Goal: Information Seeking & Learning: Find specific fact

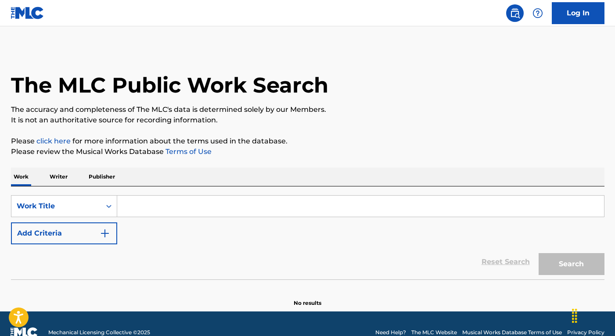
click at [255, 206] on input "Search Form" at bounding box center [360, 206] width 487 height 21
paste input "MISS GULCH"
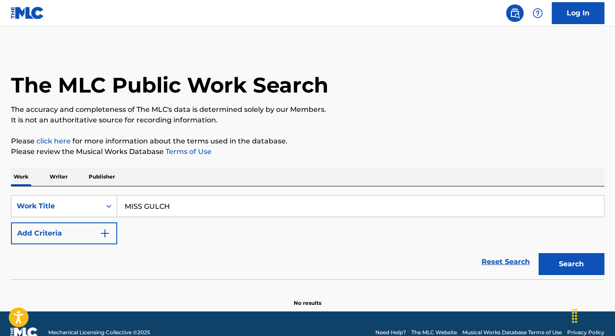
type input "MISS GULCH"
click at [102, 234] on img "Search Form" at bounding box center [105, 233] width 11 height 11
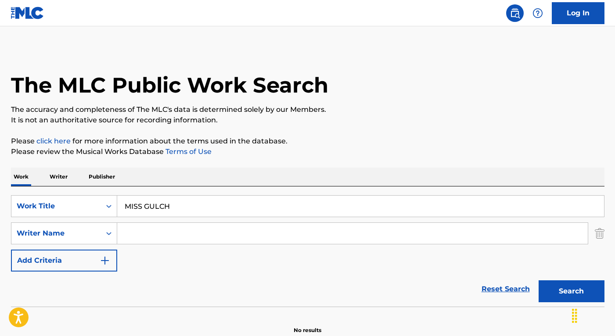
click at [155, 234] on input "Search Form" at bounding box center [352, 233] width 471 height 21
paste input "[PERSON_NAME]"
type input "[PERSON_NAME]"
click at [539, 281] on button "Search" at bounding box center [572, 292] width 66 height 22
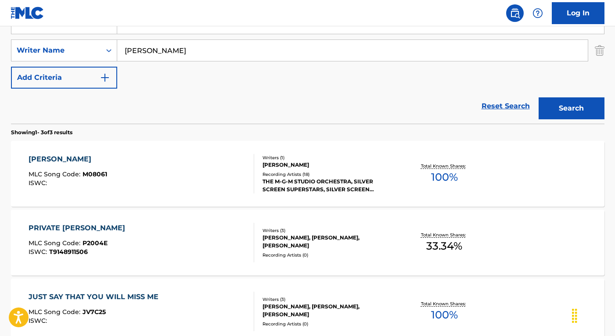
scroll to position [209, 0]
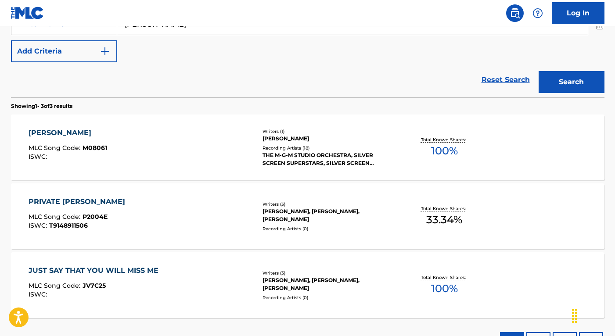
click at [198, 160] on div "[PERSON_NAME] MLC Song Code : M08061 ISWC :" at bounding box center [142, 148] width 226 height 40
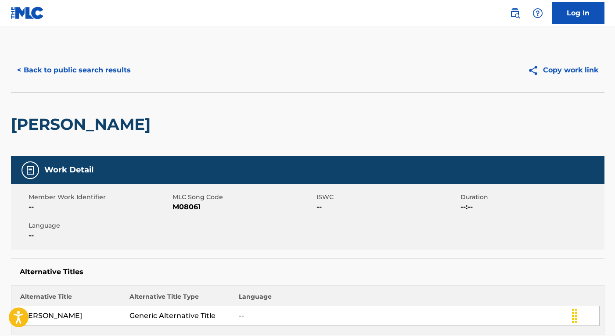
click at [96, 67] on button "< Back to public search results" at bounding box center [74, 70] width 126 height 22
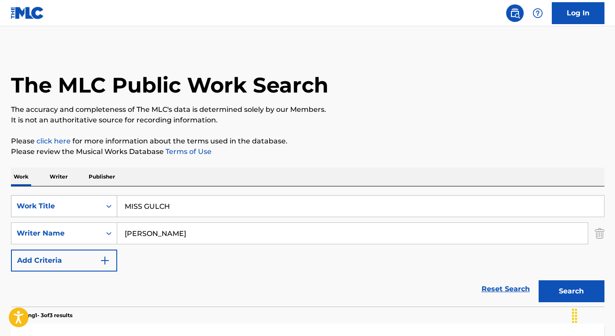
drag, startPoint x: 185, startPoint y: 203, endPoint x: 106, endPoint y: 203, distance: 79.0
click at [106, 203] on div "SearchWithCriteria074f8cb7-900e-4773-99e6-51a375e5f3e1 Work Title MISS GULCH" at bounding box center [308, 206] width 594 height 22
paste input "SWINGS OF [GEOGRAPHIC_DATA]"
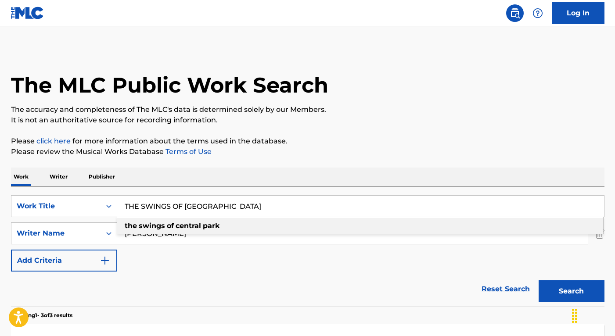
type input "THE SWINGS OF [GEOGRAPHIC_DATA]"
click at [298, 187] on div "SearchWithCriteria074f8cb7-900e-4773-99e6-51a375e5f3e1 Work Title THE SWINGS OF…" at bounding box center [308, 247] width 594 height 120
drag, startPoint x: 252, startPoint y: 210, endPoint x: 118, endPoint y: 204, distance: 134.5
click at [118, 204] on input "THE SWINGS OF [GEOGRAPHIC_DATA]" at bounding box center [360, 206] width 487 height 21
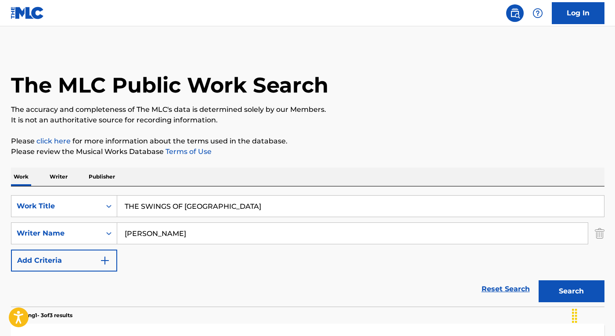
click at [177, 260] on div "SearchWithCriteria074f8cb7-900e-4773-99e6-51a375e5f3e1 Work Title THE SWINGS OF…" at bounding box center [308, 233] width 594 height 76
drag, startPoint x: 208, startPoint y: 234, endPoint x: 125, endPoint y: 229, distance: 82.7
click at [125, 229] on input "[PERSON_NAME]" at bounding box center [352, 233] width 471 height 21
paste input "[PERSON_NAME]"
type input "[PERSON_NAME]"
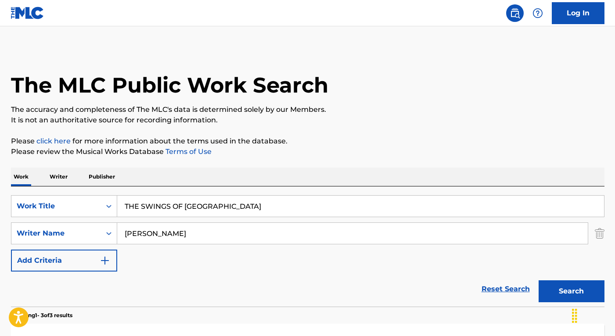
click at [539, 281] on button "Search" at bounding box center [572, 292] width 66 height 22
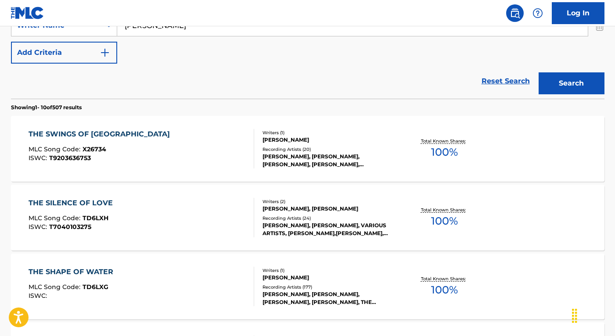
scroll to position [210, 0]
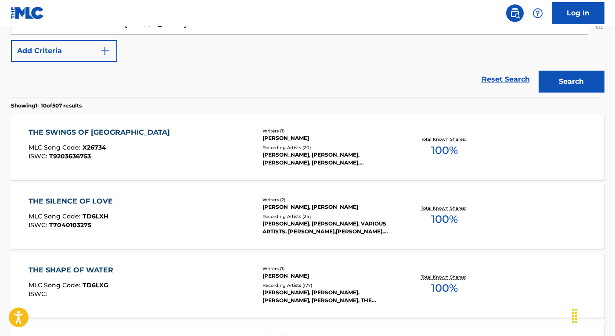
click at [222, 155] on div "THE SWINGS OF CENTRAL PARK MLC Song Code : X26734 ISWC : T9203636753" at bounding box center [142, 147] width 226 height 40
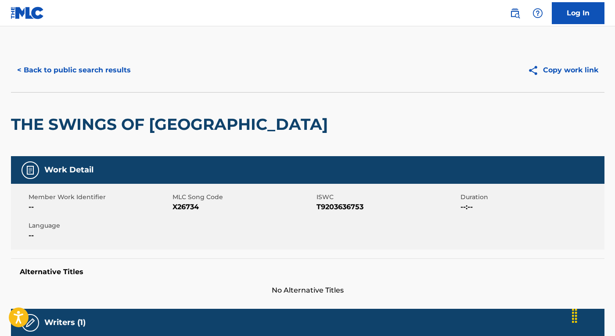
click at [93, 73] on button "< Back to public search results" at bounding box center [74, 70] width 126 height 22
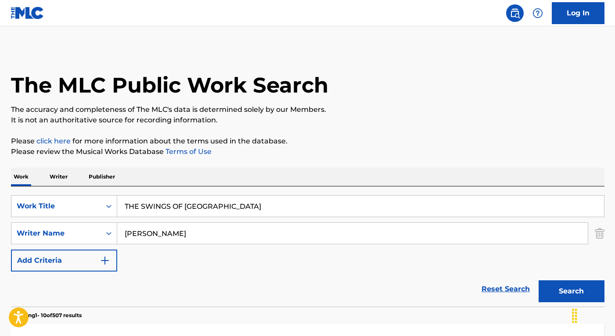
drag, startPoint x: 245, startPoint y: 207, endPoint x: 125, endPoint y: 203, distance: 119.9
click at [125, 203] on input "THE SWINGS OF [GEOGRAPHIC_DATA]" at bounding box center [360, 206] width 487 height 21
paste input "BEETLEJUICE, BEETLEJUICE"
type input "BEETLEJUICE, BEETLEJUICE"
drag, startPoint x: 210, startPoint y: 233, endPoint x: 126, endPoint y: 233, distance: 84.3
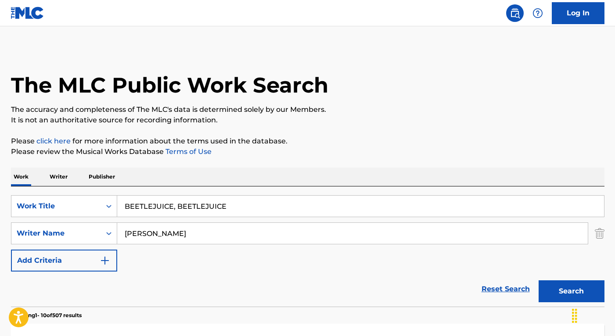
click at [126, 233] on input "[PERSON_NAME]" at bounding box center [352, 233] width 471 height 21
paste input "[PERSON_NAME]"
type input "[PERSON_NAME]"
click at [539, 281] on button "Search" at bounding box center [572, 292] width 66 height 22
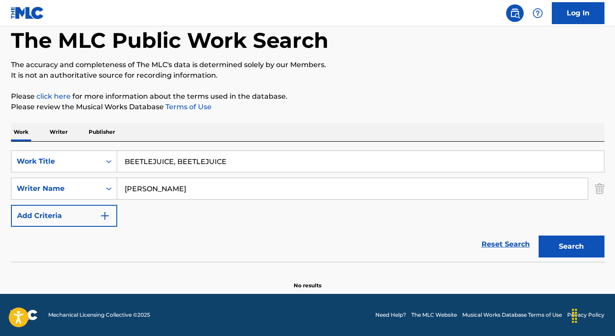
drag, startPoint x: 174, startPoint y: 162, endPoint x: 180, endPoint y: 181, distance: 19.7
click at [174, 162] on input "BEETLEJUICE, BEETLEJUICE" at bounding box center [360, 161] width 487 height 21
click at [539, 236] on button "Search" at bounding box center [572, 247] width 66 height 22
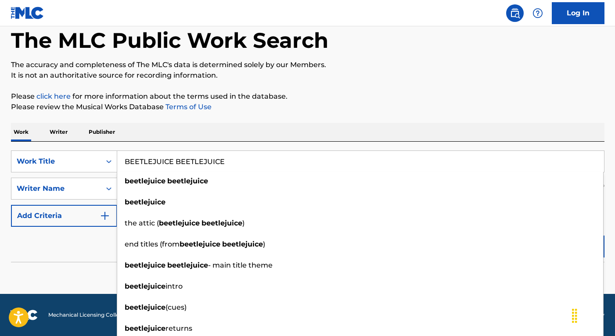
click at [203, 125] on div "Work Writer Publisher" at bounding box center [308, 132] width 594 height 18
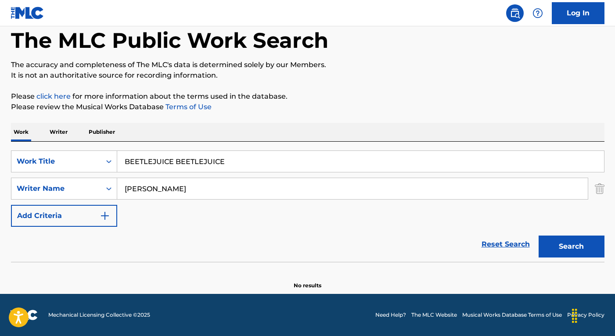
click at [594, 244] on button "Search" at bounding box center [572, 247] width 66 height 22
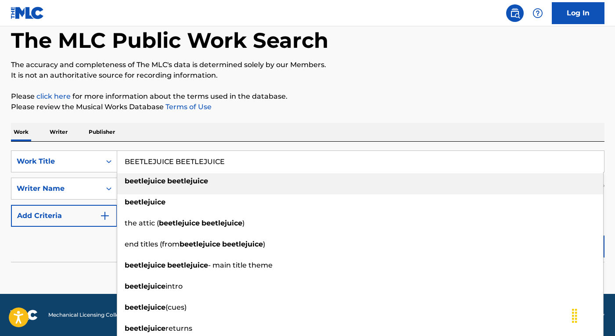
drag, startPoint x: 237, startPoint y: 161, endPoint x: 124, endPoint y: 164, distance: 112.9
click at [124, 164] on input "BEETLEJUICE BEETLEJUICE" at bounding box center [360, 161] width 487 height 21
paste input "[US_STATE] HOLD 'EM (PONY UP) REMIX"
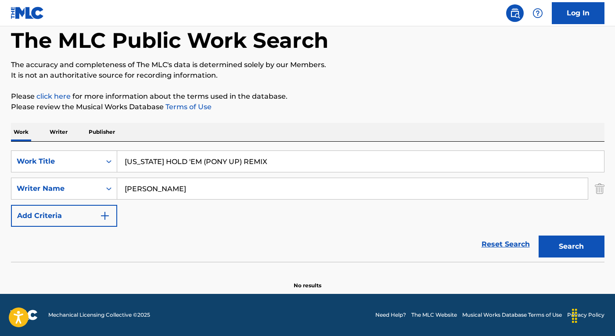
type input "[US_STATE] HOLD 'EM (PONY UP) REMIX"
drag, startPoint x: 199, startPoint y: 190, endPoint x: 123, endPoint y: 187, distance: 76.4
click at [123, 187] on input "[PERSON_NAME]" at bounding box center [352, 188] width 471 height 21
paste input "[PERSON_NAME]"
type input "[PERSON_NAME]"
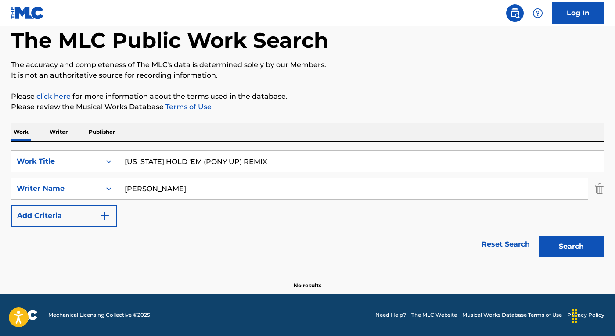
click at [539, 236] on button "Search" at bounding box center [572, 247] width 66 height 22
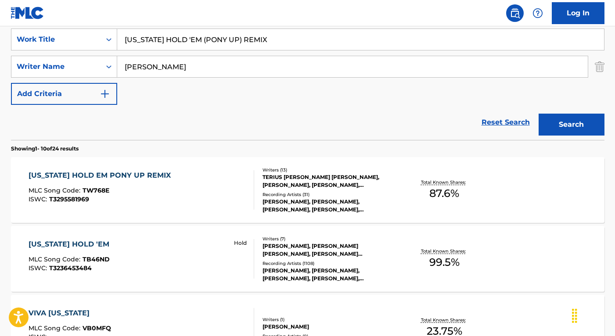
scroll to position [166, 0]
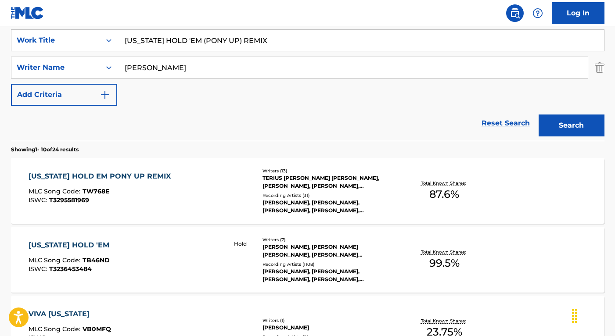
click at [204, 191] on div "[US_STATE] HOLD EM PONY UP REMIX MLC Song Code : TW768E ISWC : T3295581969" at bounding box center [142, 191] width 226 height 40
